Goal: Task Accomplishment & Management: Manage account settings

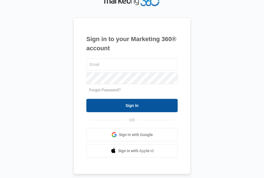
type input "[EMAIL_ADDRESS][DOMAIN_NAME]"
click at [112, 106] on input "Sign In" at bounding box center [131, 105] width 91 height 13
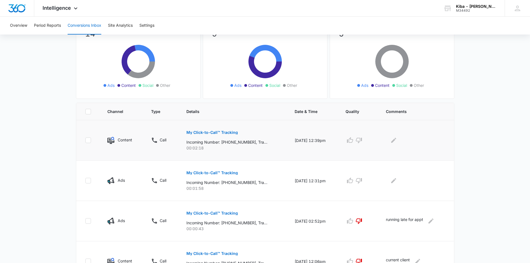
scroll to position [56, 0]
click at [218, 172] on p "My Click-to-Call™ Tracking" at bounding box center [213, 172] width 52 height 4
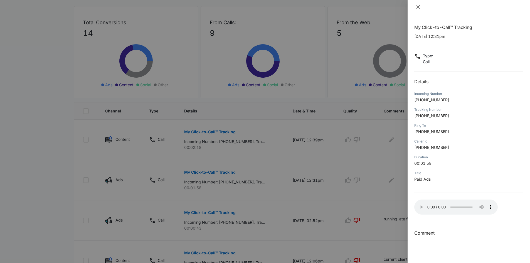
click at [264, 8] on icon "close" at bounding box center [418, 7] width 4 height 4
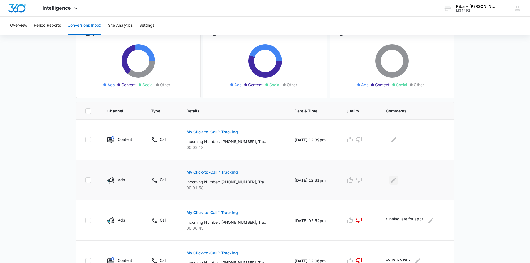
click at [264, 178] on icon "Edit Comments" at bounding box center [394, 180] width 5 height 5
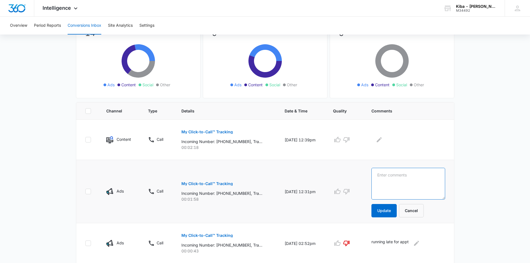
click at [264, 178] on textarea at bounding box center [409, 184] width 74 height 32
type textarea "current client"
drag, startPoint x: 390, startPoint y: 210, endPoint x: 385, endPoint y: 207, distance: 5.4
click at [264, 178] on button "Update" at bounding box center [384, 210] width 25 height 13
click at [209, 131] on p "My Click-to-Call™ Tracking" at bounding box center [208, 132] width 52 height 4
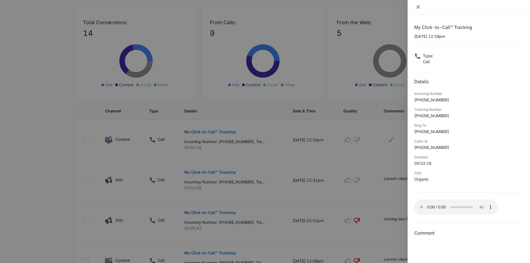
click at [264, 6] on icon "close" at bounding box center [418, 7] width 4 height 4
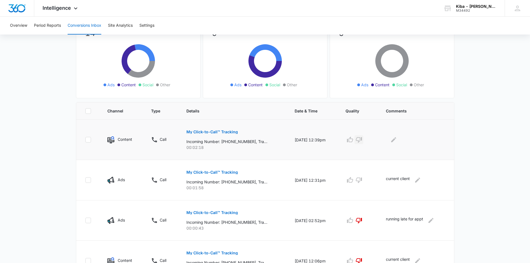
click at [264, 139] on icon "button" at bounding box center [359, 139] width 7 height 7
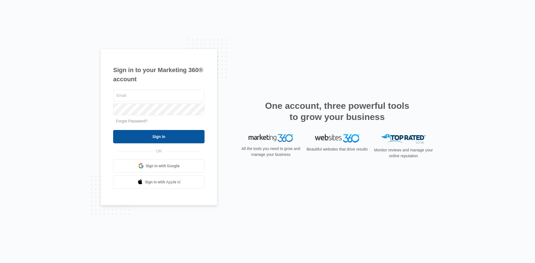
type input "[EMAIL_ADDRESS][DOMAIN_NAME]"
click at [166, 139] on input "Sign In" at bounding box center [158, 136] width 91 height 13
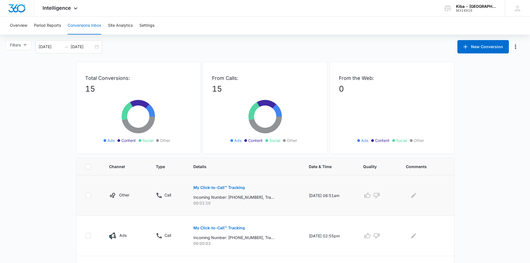
click at [219, 188] on p "My Click-to-Call™ Tracking" at bounding box center [220, 188] width 52 height 4
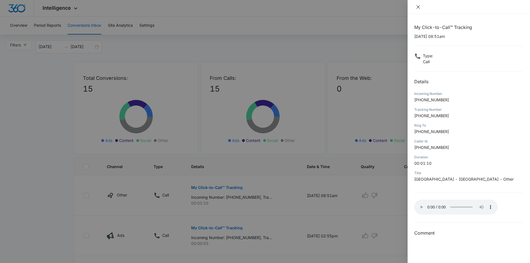
click at [420, 5] on icon "close" at bounding box center [418, 7] width 4 height 4
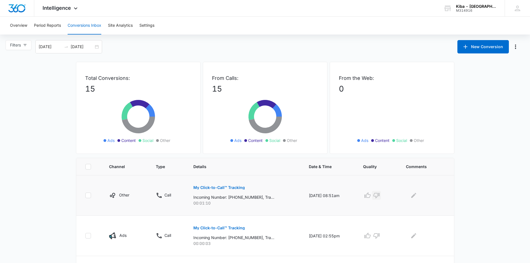
click at [380, 196] on icon "button" at bounding box center [377, 196] width 6 height 6
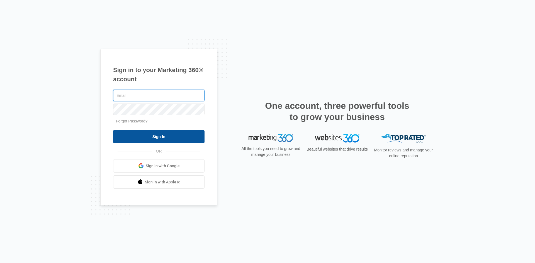
type input "[EMAIL_ADDRESS][DOMAIN_NAME]"
click at [151, 134] on input "Sign In" at bounding box center [158, 136] width 91 height 13
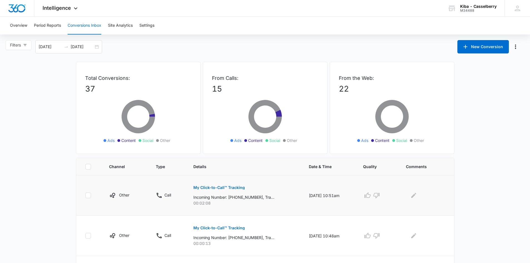
click at [209, 189] on p "My Click-to-Call™ Tracking" at bounding box center [220, 188] width 52 height 4
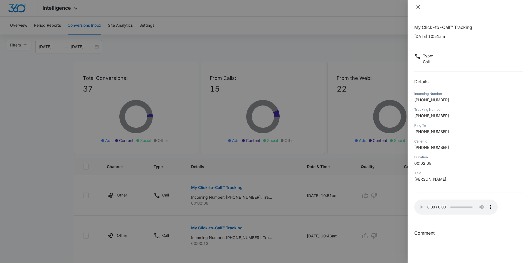
click at [419, 8] on icon "close" at bounding box center [418, 7] width 4 height 4
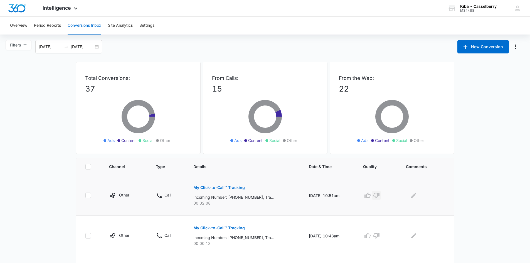
click at [380, 194] on icon "button" at bounding box center [376, 195] width 7 height 7
click at [415, 194] on icon "Edit Comments" at bounding box center [414, 195] width 7 height 7
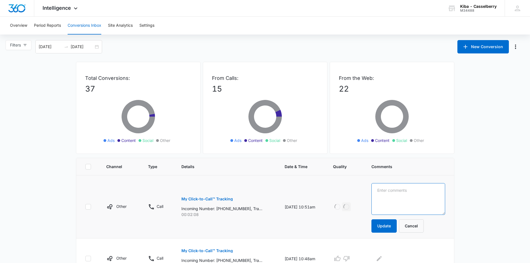
click at [415, 194] on textarea at bounding box center [409, 199] width 74 height 32
type textarea "current client"
click at [382, 225] on button "Update" at bounding box center [384, 225] width 25 height 13
